Goal: Check status

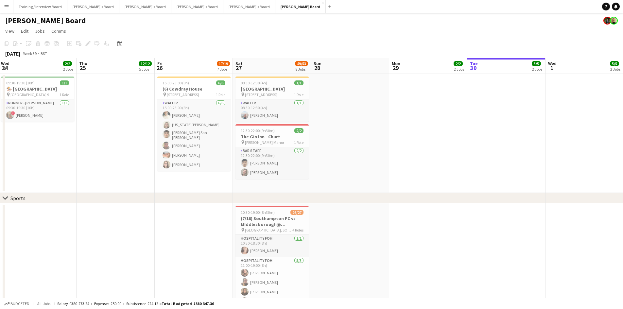
scroll to position [0, 237]
drag, startPoint x: 384, startPoint y: 69, endPoint x: 267, endPoint y: 70, distance: 117.1
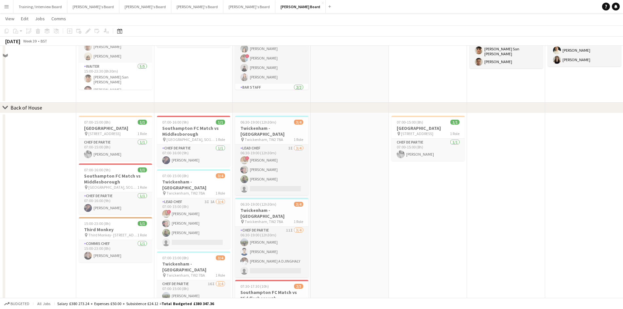
scroll to position [523, 0]
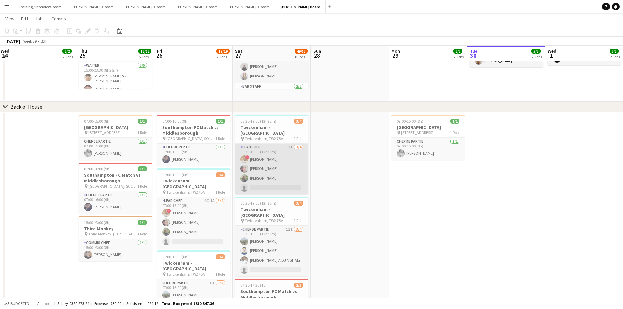
click at [292, 155] on app-card-role "Lead Chef 3I [DATE] 06:30-19:00 (12h30m) ! [PERSON_NAME] [PERSON_NAME] [PERSON_…" at bounding box center [271, 169] width 73 height 51
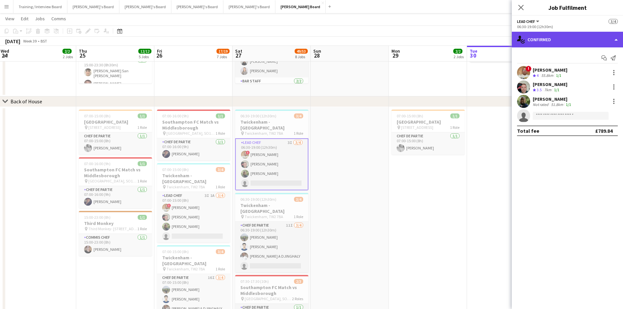
click at [571, 43] on div "single-neutral-actions-check-2 Confirmed" at bounding box center [567, 40] width 111 height 16
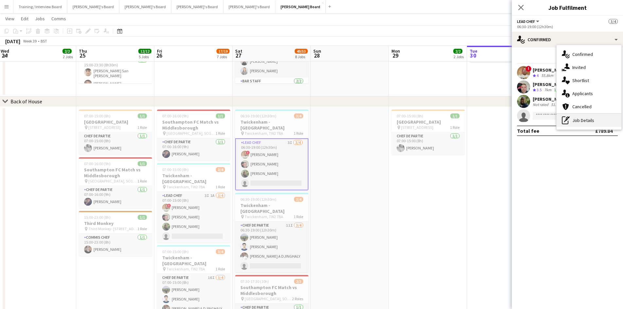
click at [597, 122] on div "pen-write Job Details" at bounding box center [589, 120] width 65 height 13
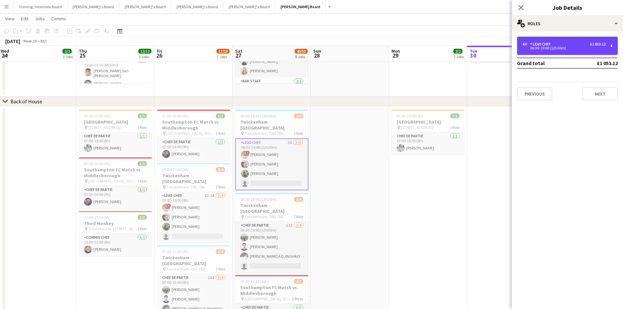
click at [572, 43] on div "4 x Lead Chef £1 053.12" at bounding box center [563, 44] width 83 height 5
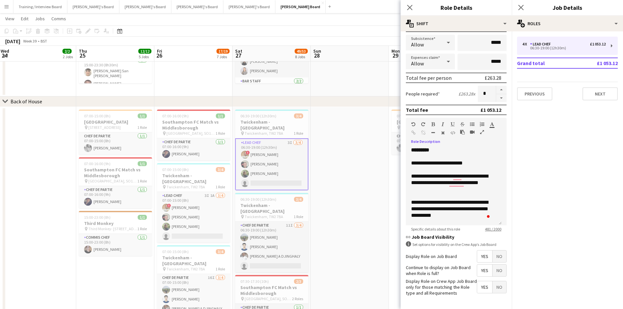
click at [363, 34] on app-toolbar "Copy Paste Paste Ctrl+V Paste with crew Ctrl+Shift+V Paste linked Job [GEOGRAPH…" at bounding box center [311, 31] width 623 height 11
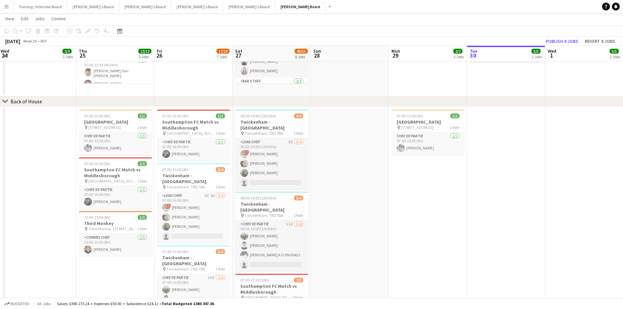
click at [9, 7] on button "Menu" at bounding box center [6, 6] width 13 height 13
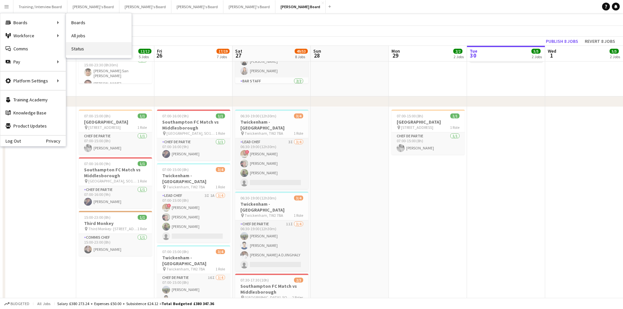
click at [86, 52] on link "Status" at bounding box center [98, 48] width 65 height 13
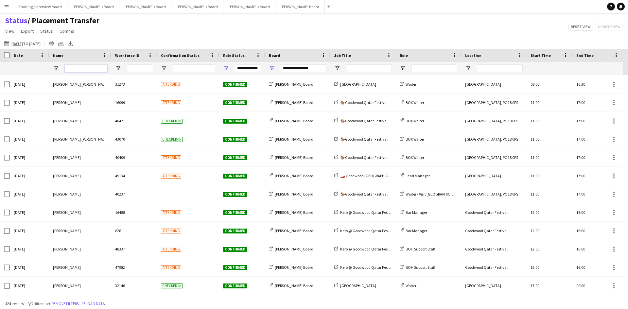
click at [84, 67] on input "Name Filter Input" at bounding box center [86, 68] width 43 height 8
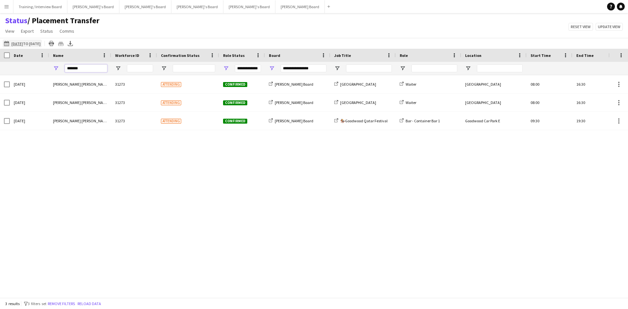
type input "******"
click at [7, 44] on app-icon "[DATE] to [DATE]" at bounding box center [8, 43] width 8 height 5
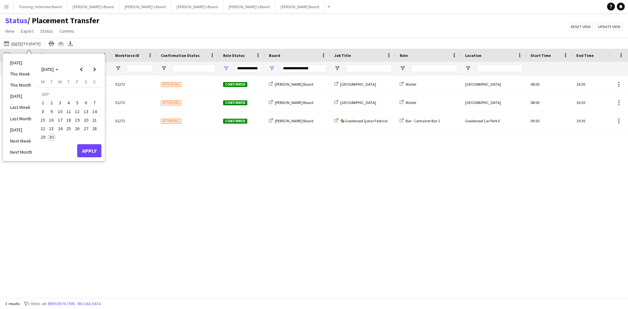
click at [87, 129] on span "27" at bounding box center [86, 129] width 8 height 8
click at [94, 149] on button "Apply" at bounding box center [89, 150] width 24 height 13
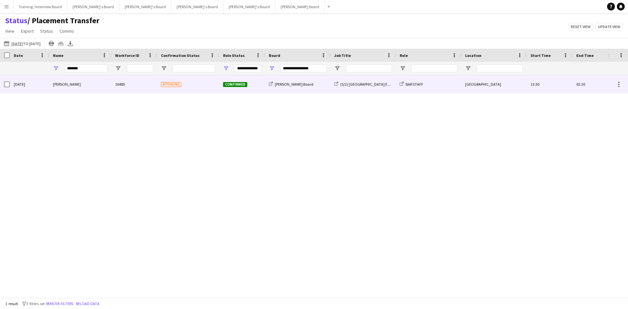
click at [95, 91] on div "[PERSON_NAME]" at bounding box center [80, 84] width 62 height 18
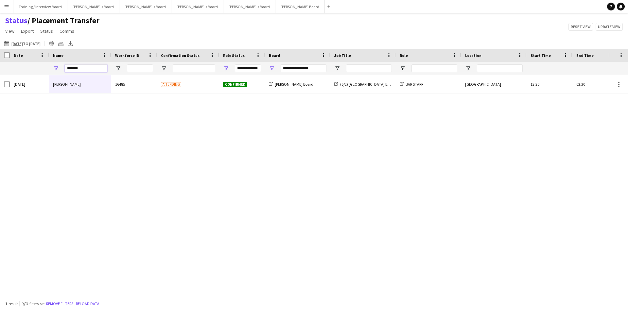
click at [94, 71] on input "******" at bounding box center [86, 68] width 43 height 8
click at [226, 68] on span "Open Filter Menu" at bounding box center [226, 68] width 6 height 6
click at [198, 123] on div "[DATE] [PERSON_NAME] 16485 Attending Confirmed [PERSON_NAME] Board (5/2) [GEOGR…" at bounding box center [304, 184] width 609 height 218
click at [273, 69] on span "Open Filter Menu" at bounding box center [272, 68] width 6 height 6
type input "**********"
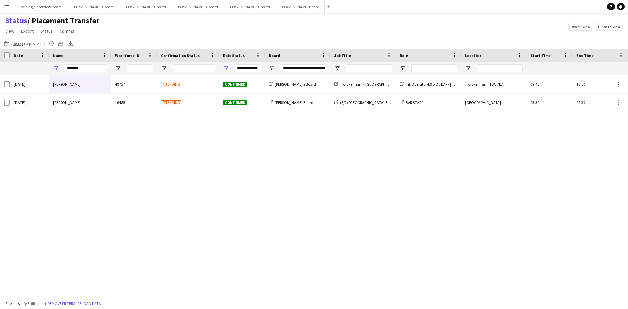
click at [184, 161] on div "[DATE] [PERSON_NAME] 16485 Attending Confirmed [PERSON_NAME] Board (5/2) [GEOGR…" at bounding box center [304, 184] width 609 height 218
